Goal: Task Accomplishment & Management: Manage account settings

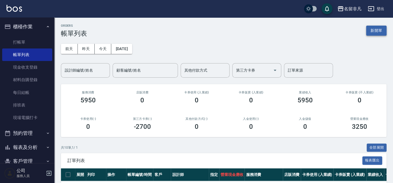
click at [377, 29] on button "新開單" at bounding box center [376, 31] width 20 height 10
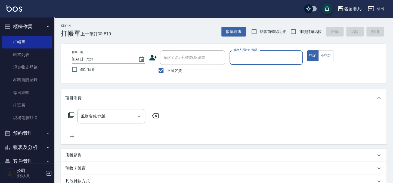
click at [252, 55] on input "服務人員姓名/編號" at bounding box center [266, 58] width 68 height 10
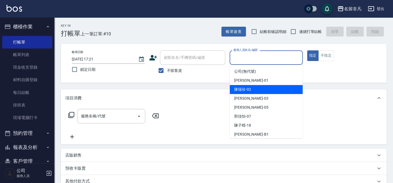
click at [250, 85] on div "[PERSON_NAME]-02" at bounding box center [266, 89] width 73 height 9
type input "[PERSON_NAME]-02"
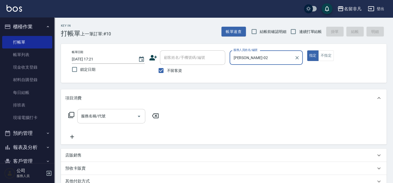
click at [112, 113] on input "服務名稱/代號" at bounding box center [107, 116] width 55 height 10
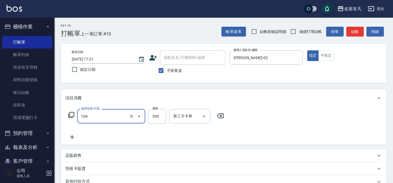
type input "洗髮(104)"
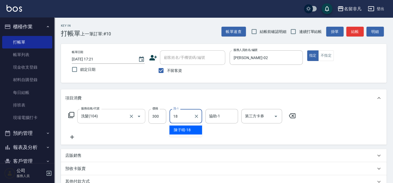
type input "[PERSON_NAME]-18"
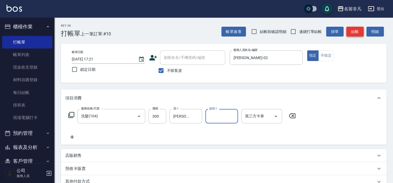
drag, startPoint x: 351, startPoint y: 30, endPoint x: 344, endPoint y: 26, distance: 7.3
click at [351, 29] on button "結帳" at bounding box center [354, 32] width 17 height 10
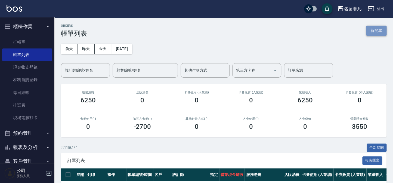
click at [372, 28] on button "新開單" at bounding box center [376, 31] width 20 height 10
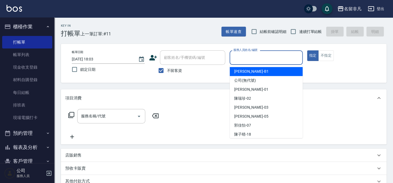
click at [273, 57] on input "服務人員姓名/編號" at bounding box center [266, 58] width 68 height 10
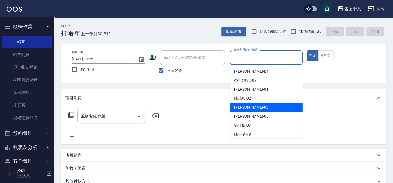
click at [271, 106] on div "[PERSON_NAME] -03" at bounding box center [266, 107] width 73 height 9
type input "[PERSON_NAME]-03"
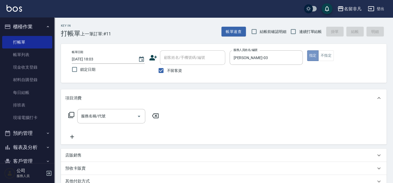
drag, startPoint x: 314, startPoint y: 54, endPoint x: 305, endPoint y: 54, distance: 9.0
click at [313, 53] on button "指定" at bounding box center [313, 55] width 12 height 11
click at [70, 115] on icon at bounding box center [71, 114] width 7 height 7
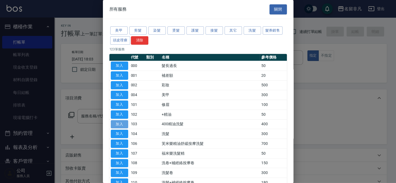
click at [117, 121] on button "加入" at bounding box center [119, 124] width 17 height 8
type input "400精油洗髮(103)"
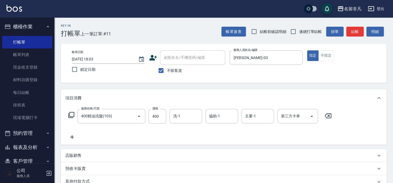
click at [73, 137] on icon at bounding box center [72, 137] width 14 height 7
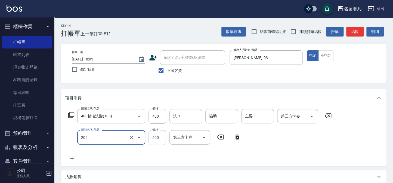
type input "剪髮(202)"
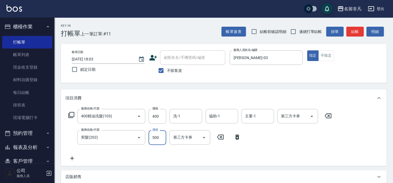
click at [154, 137] on input "500" at bounding box center [157, 137] width 18 height 15
type input "600"
click at [314, 55] on button "指定" at bounding box center [313, 55] width 12 height 11
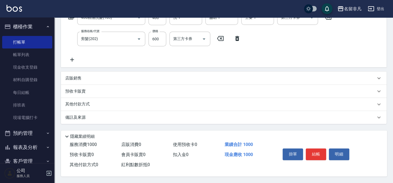
scroll to position [100, 0]
click at [315, 153] on button "結帳" at bounding box center [316, 153] width 20 height 11
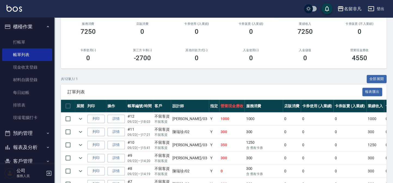
scroll to position [99, 0]
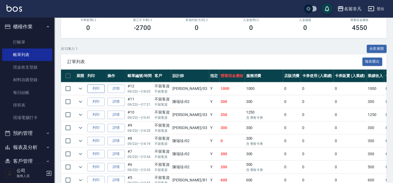
click at [97, 87] on button "列印" at bounding box center [95, 88] width 17 height 8
click at [32, 145] on button "報表及分析" at bounding box center [27, 147] width 50 height 14
click at [34, 147] on button "報表及分析" at bounding box center [27, 147] width 50 height 14
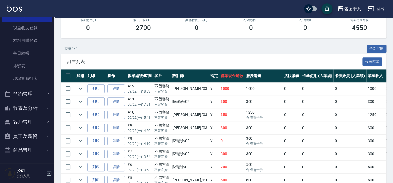
scroll to position [39, 0]
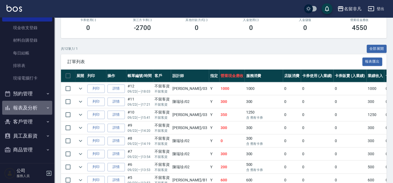
click at [36, 107] on button "報表及分析" at bounding box center [27, 108] width 50 height 14
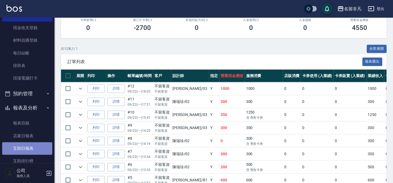
click at [27, 148] on link "互助日報表" at bounding box center [27, 148] width 50 height 13
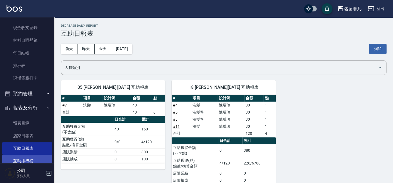
scroll to position [89, 0]
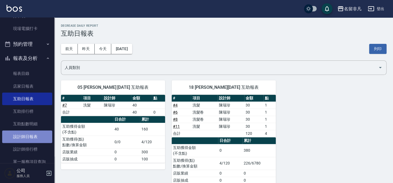
click at [37, 135] on link "設計師日報表" at bounding box center [27, 136] width 50 height 13
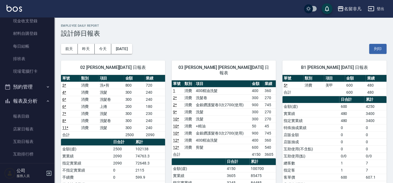
scroll to position [39, 0]
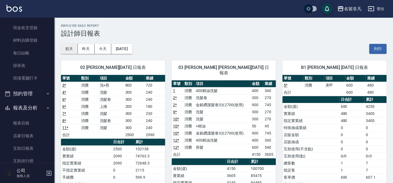
click at [70, 49] on button "前天" at bounding box center [69, 49] width 17 height 10
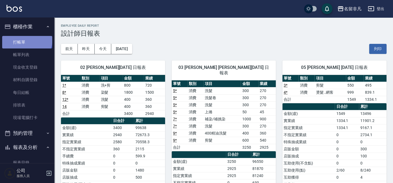
drag, startPoint x: 26, startPoint y: 39, endPoint x: 41, endPoint y: 47, distance: 16.4
click at [27, 39] on link "打帳單" at bounding box center [27, 42] width 50 height 13
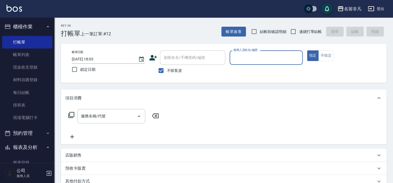
click at [26, 145] on button "報表及分析" at bounding box center [27, 147] width 50 height 14
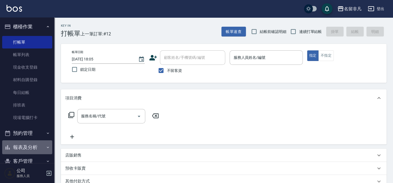
click at [28, 149] on button "報表及分析" at bounding box center [27, 147] width 50 height 14
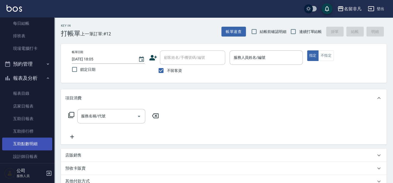
scroll to position [74, 0]
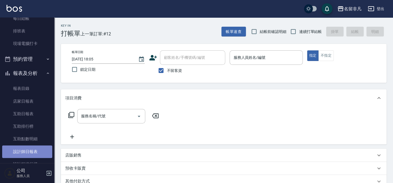
click at [30, 152] on link "設計師日報表" at bounding box center [27, 151] width 50 height 13
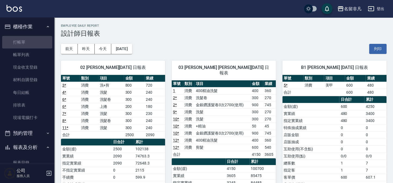
drag, startPoint x: 28, startPoint y: 38, endPoint x: 32, endPoint y: 31, distance: 8.1
click at [28, 38] on link "打帳單" at bounding box center [27, 42] width 50 height 13
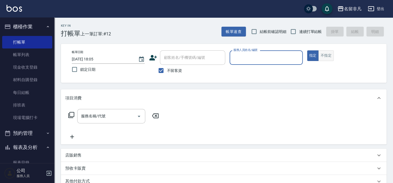
drag, startPoint x: 320, startPoint y: 54, endPoint x: 269, endPoint y: 57, distance: 51.5
click at [320, 53] on button "不指定" at bounding box center [325, 55] width 15 height 11
click at [267, 57] on input "服務人員姓名/編號" at bounding box center [266, 58] width 68 height 10
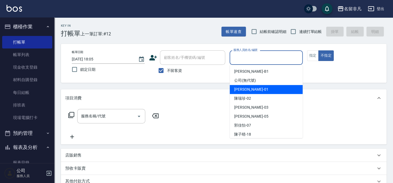
click at [247, 92] on span "[PERSON_NAME] -01" at bounding box center [251, 89] width 34 height 6
type input "[PERSON_NAME]-01"
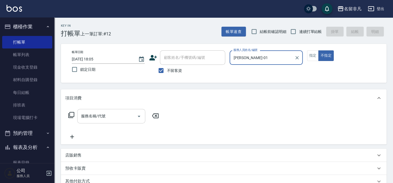
click at [120, 117] on input "服務名稱/代號" at bounding box center [107, 116] width 55 height 10
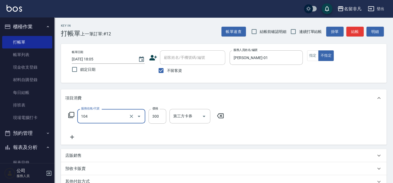
type input "洗髮(104)"
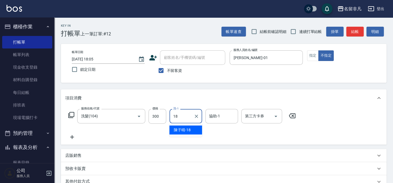
type input "[PERSON_NAME]-18"
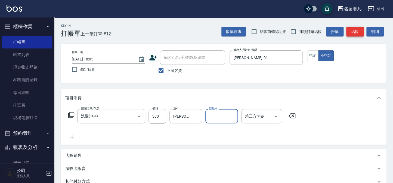
click at [354, 30] on button "結帳" at bounding box center [354, 32] width 17 height 10
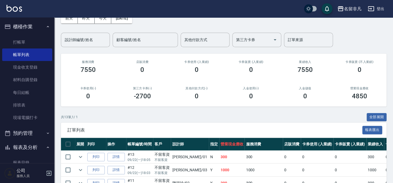
scroll to position [49, 0]
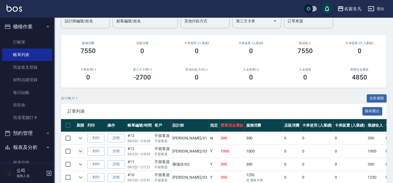
click at [80, 150] on icon "expand row" at bounding box center [80, 151] width 7 height 7
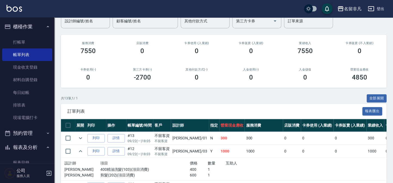
drag, startPoint x: 79, startPoint y: 150, endPoint x: 75, endPoint y: 148, distance: 5.0
click at [79, 150] on icon "expand row" at bounding box center [80, 151] width 7 height 7
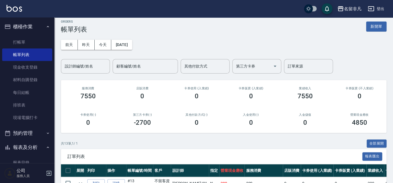
scroll to position [0, 0]
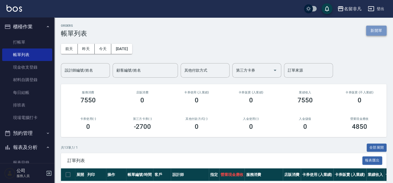
click at [367, 31] on button "新開單" at bounding box center [376, 31] width 20 height 10
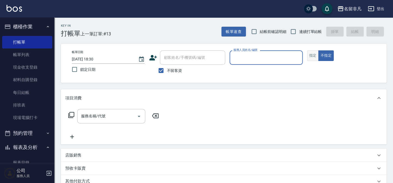
click at [311, 57] on button "指定" at bounding box center [313, 55] width 12 height 11
click at [263, 63] on div "服務人員姓名/編號" at bounding box center [266, 57] width 73 height 14
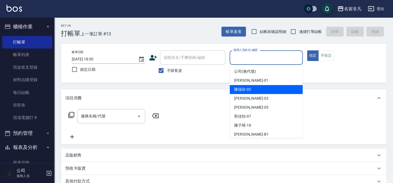
click at [245, 88] on span "[PERSON_NAME]-02" at bounding box center [242, 89] width 17 height 6
type input "[PERSON_NAME]-02"
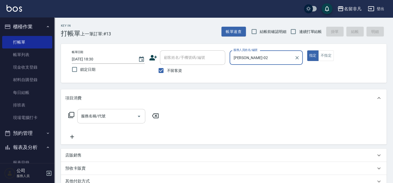
click at [113, 111] on input "服務名稱/代號" at bounding box center [107, 116] width 55 height 10
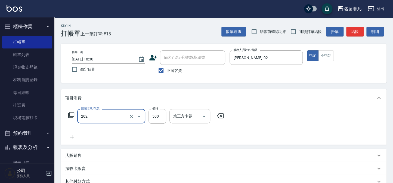
type input "剪髮(202)"
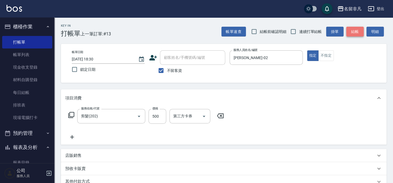
click at [353, 31] on button "結帳" at bounding box center [354, 32] width 17 height 10
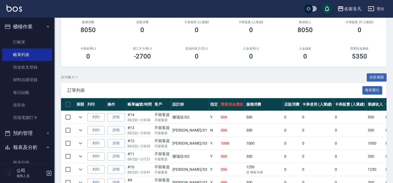
scroll to position [74, 0]
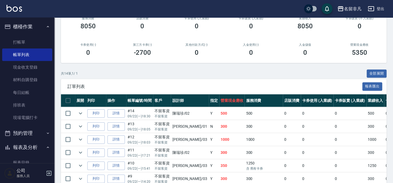
click at [41, 23] on button "櫃檯作業" at bounding box center [27, 27] width 50 height 14
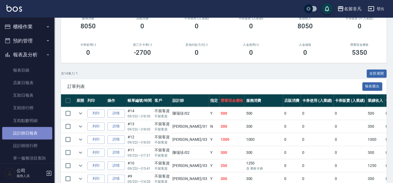
click at [30, 133] on link "設計師日報表" at bounding box center [27, 133] width 50 height 13
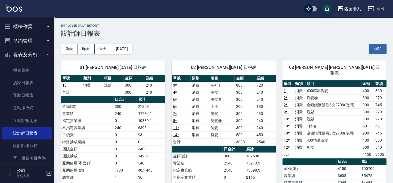
click at [9, 51] on button "報表及分析" at bounding box center [27, 55] width 50 height 14
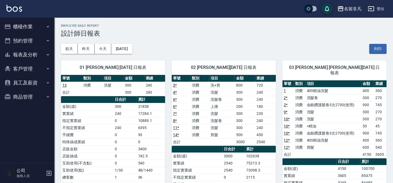
click at [21, 27] on button "櫃檯作業" at bounding box center [27, 27] width 50 height 14
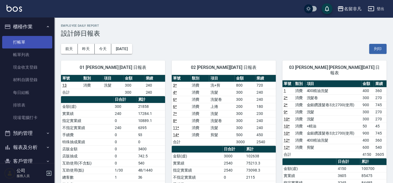
click at [23, 44] on link "打帳單" at bounding box center [27, 42] width 50 height 13
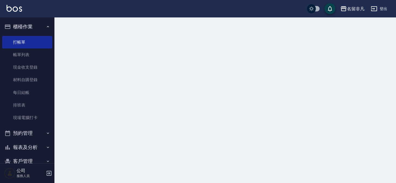
click at [27, 18] on ul "櫃檯作業 打帳單 帳單列表 現金收支登錄 材料自購登錄 每日結帳 排班表 現場電腦打卡 預約管理 預約管理 單日預約紀錄 單週預約紀錄 報表及分析 報表目錄 …" at bounding box center [27, 107] width 50 height 181
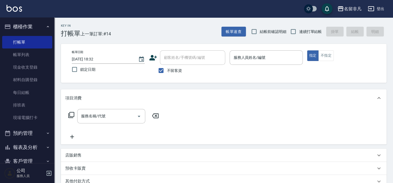
drag, startPoint x: 28, startPoint y: 35, endPoint x: 30, endPoint y: 31, distance: 3.6
click at [30, 32] on li "櫃檯作業 打帳單 帳單列表 現金收支登錄 材料自購登錄 每日結帳 排班表 現場電腦打卡" at bounding box center [27, 73] width 50 height 106
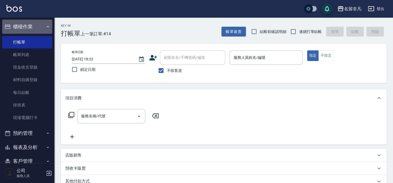
click at [30, 31] on button "櫃檯作業" at bounding box center [27, 27] width 50 height 14
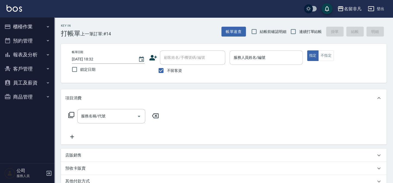
click at [279, 54] on input "服務人員姓名/編號" at bounding box center [266, 58] width 68 height 10
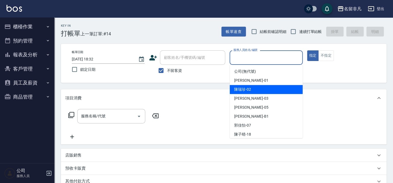
click at [271, 89] on div "[PERSON_NAME]-02" at bounding box center [266, 89] width 73 height 9
type input "[PERSON_NAME]-02"
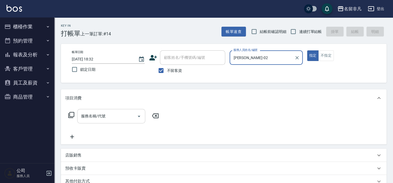
click at [103, 117] on div "服務名稱/代號 服務名稱/代號" at bounding box center [111, 116] width 68 height 14
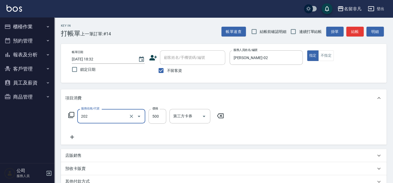
type input "剪髮(202)"
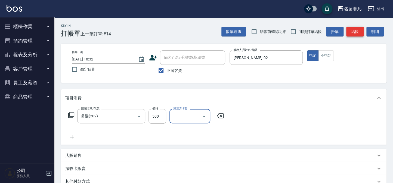
click at [351, 30] on button "結帳" at bounding box center [354, 32] width 17 height 10
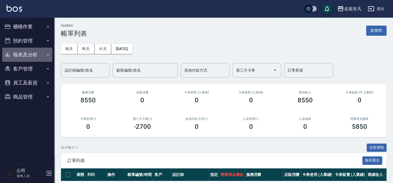
click at [34, 50] on button "報表及分析" at bounding box center [27, 55] width 50 height 14
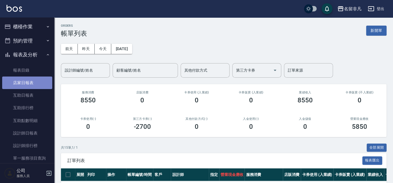
click at [33, 80] on link "店家日報表" at bounding box center [27, 82] width 50 height 13
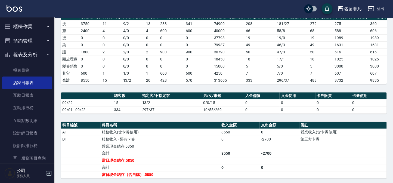
scroll to position [123, 0]
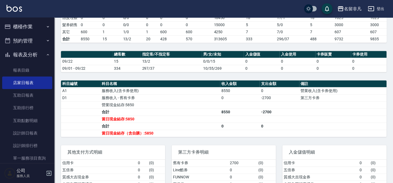
click at [32, 27] on button "櫃檯作業" at bounding box center [27, 27] width 50 height 14
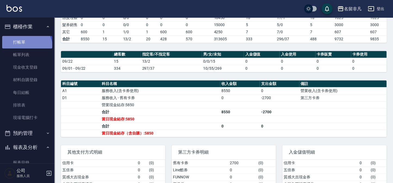
click at [26, 48] on link "打帳單" at bounding box center [27, 42] width 50 height 13
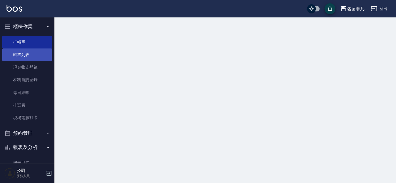
click at [23, 52] on link "帳單列表" at bounding box center [27, 54] width 50 height 13
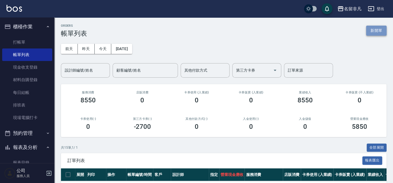
click at [373, 30] on button "新開單" at bounding box center [376, 31] width 20 height 10
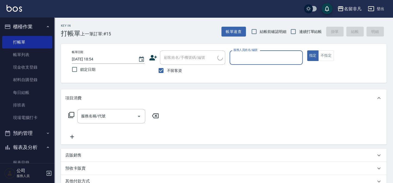
click at [278, 57] on input "服務人員姓名/編號" at bounding box center [266, 58] width 68 height 10
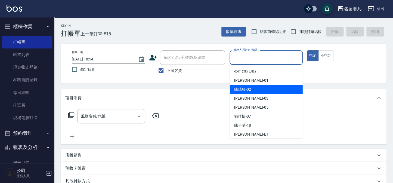
click at [263, 87] on div "[PERSON_NAME]-02" at bounding box center [266, 89] width 73 height 9
type input "[PERSON_NAME]-02"
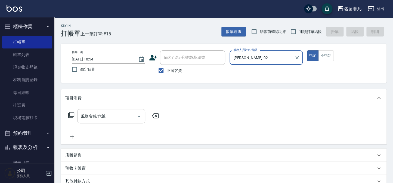
click at [111, 121] on div "服務名稱/代號" at bounding box center [111, 116] width 68 height 14
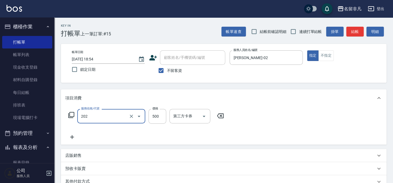
type input "剪髮(202)"
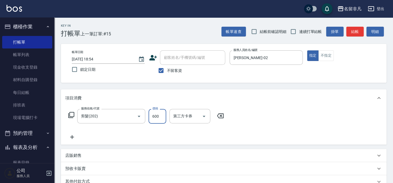
type input "600"
click at [351, 35] on button "結帳" at bounding box center [354, 32] width 17 height 10
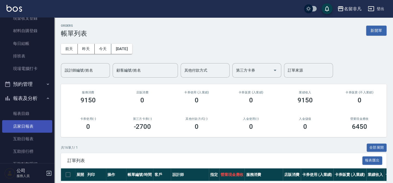
scroll to position [49, 0]
click at [27, 124] on link "店家日報表" at bounding box center [27, 126] width 50 height 13
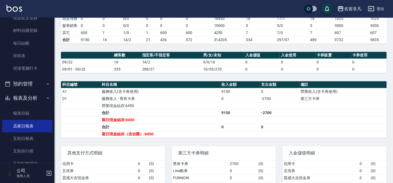
scroll to position [123, 0]
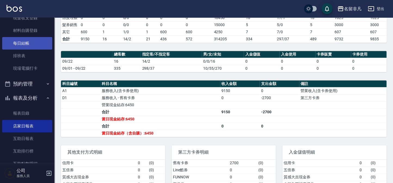
click at [26, 43] on link "每日結帳" at bounding box center [27, 43] width 50 height 13
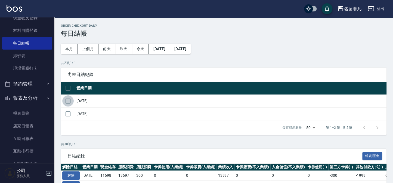
click at [64, 99] on input "checkbox" at bounding box center [67, 100] width 11 height 11
checkbox input "true"
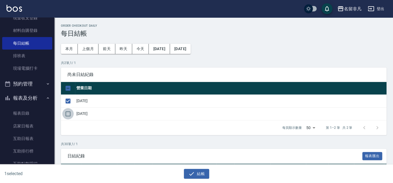
click at [68, 109] on input "checkbox" at bounding box center [67, 113] width 11 height 11
checkbox input "true"
click at [191, 169] on button "結帳" at bounding box center [196, 174] width 25 height 10
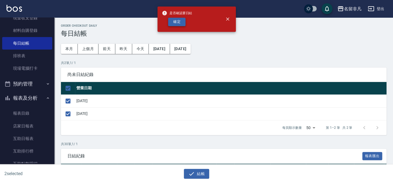
click at [181, 19] on button "確定" at bounding box center [176, 22] width 17 height 8
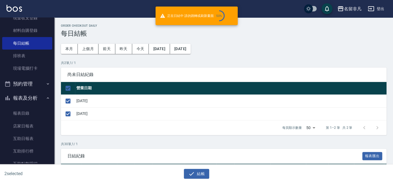
checkbox input "false"
